Goal: Check status: Check status

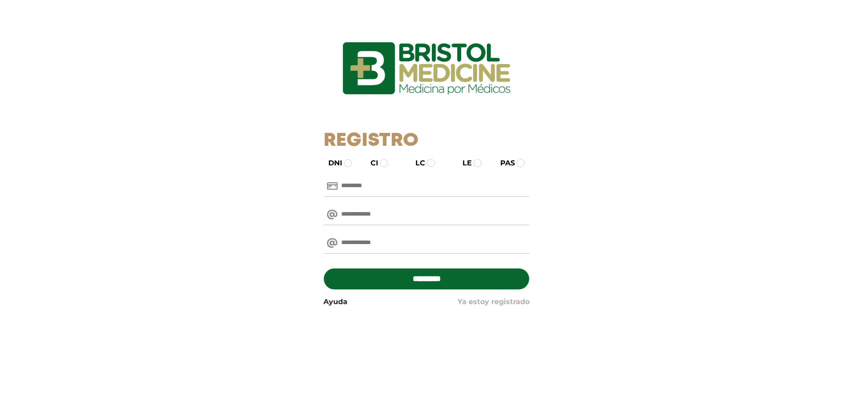
click at [500, 301] on link "Ya estoy registrado" at bounding box center [494, 301] width 72 height 11
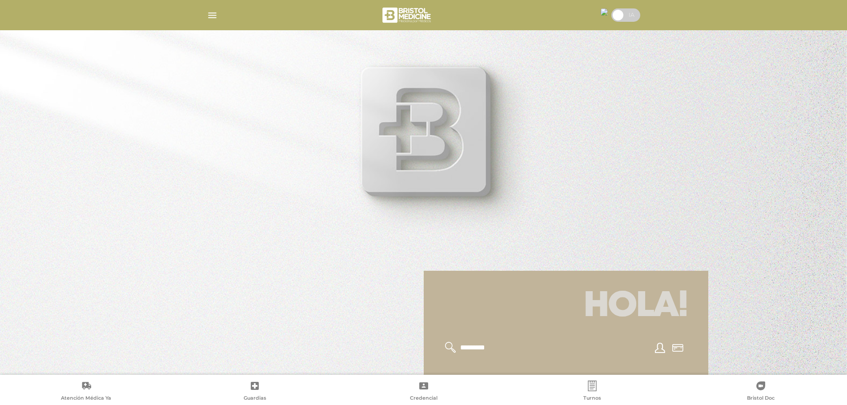
click at [215, 17] on img "button" at bounding box center [212, 15] width 11 height 11
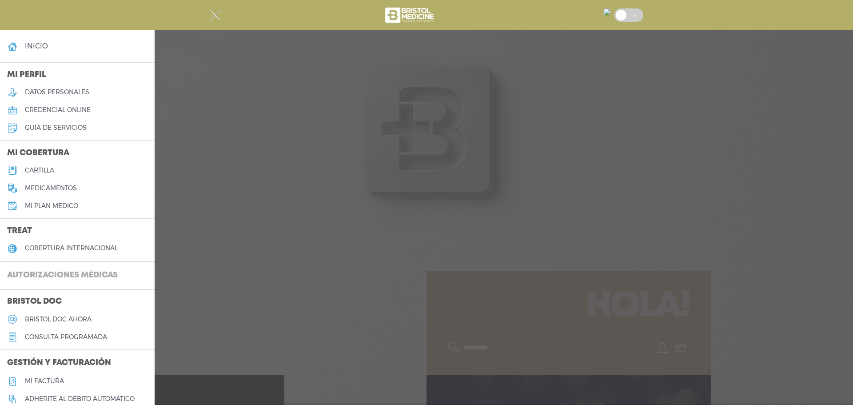
click at [53, 275] on h3 "Autorizaciones médicas" at bounding box center [62, 275] width 125 height 17
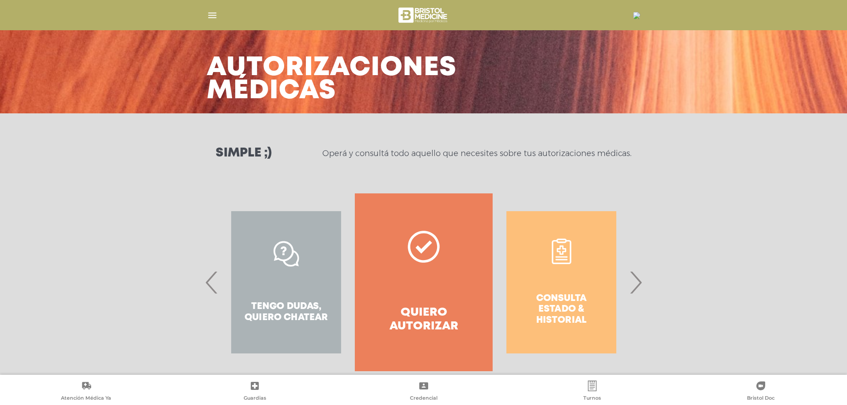
scroll to position [41, 0]
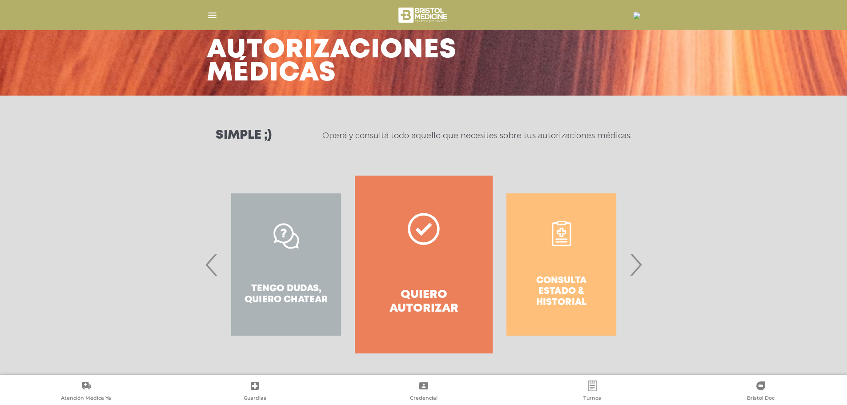
click at [546, 288] on div "Consulta estado & historial" at bounding box center [560, 265] width 137 height 178
click at [630, 265] on span "›" at bounding box center [635, 264] width 17 height 48
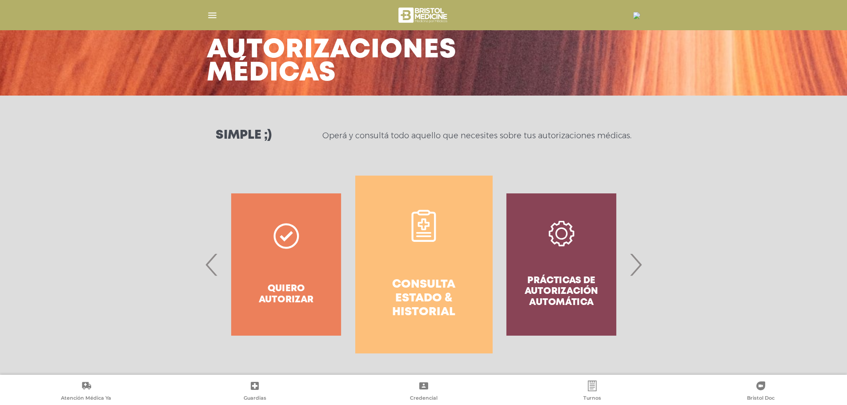
click at [427, 286] on h4 "Consulta estado & historial" at bounding box center [423, 299] width 105 height 42
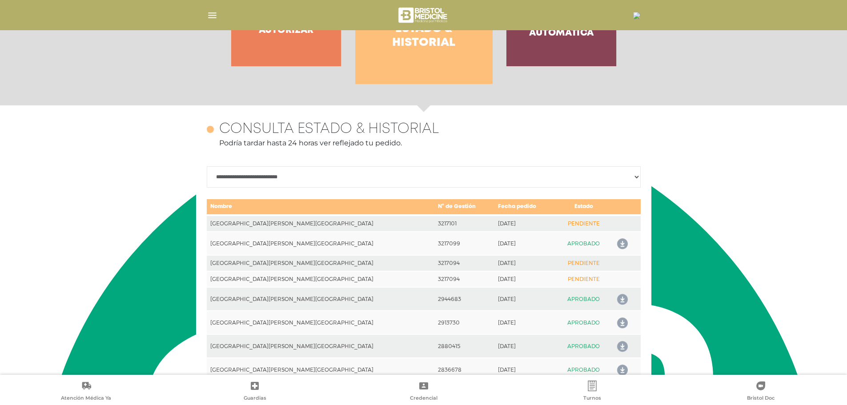
scroll to position [395, 0]
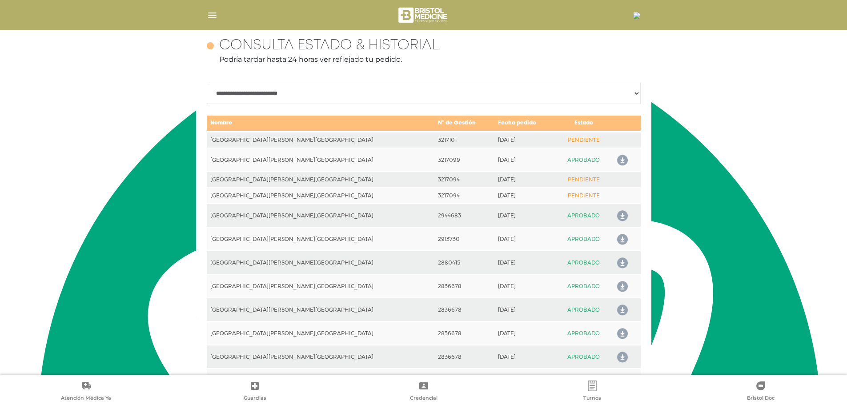
click at [613, 159] on icon at bounding box center [620, 160] width 14 height 14
click at [555, 140] on td "PENDIENTE" at bounding box center [583, 140] width 56 height 16
click at [555, 180] on td "PENDIENTE" at bounding box center [583, 180] width 56 height 16
click at [557, 192] on td "PENDIENTE" at bounding box center [583, 196] width 56 height 16
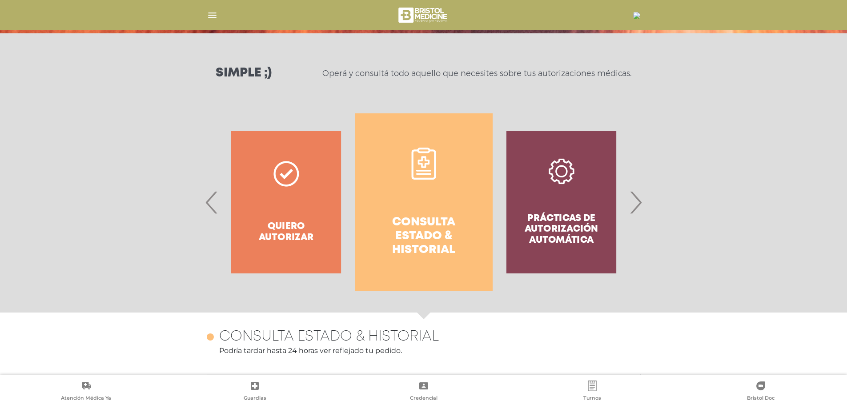
scroll to position [23, 0]
